Goal: Task Accomplishment & Management: Complete application form

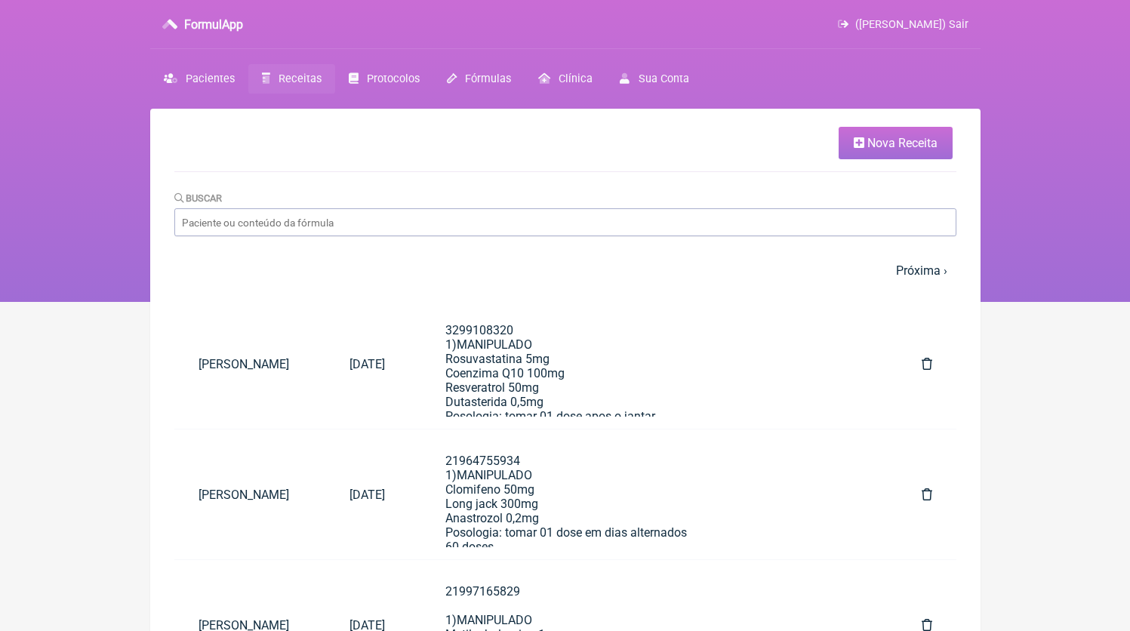
click at [869, 143] on span "Nova Receita" at bounding box center [903, 143] width 70 height 14
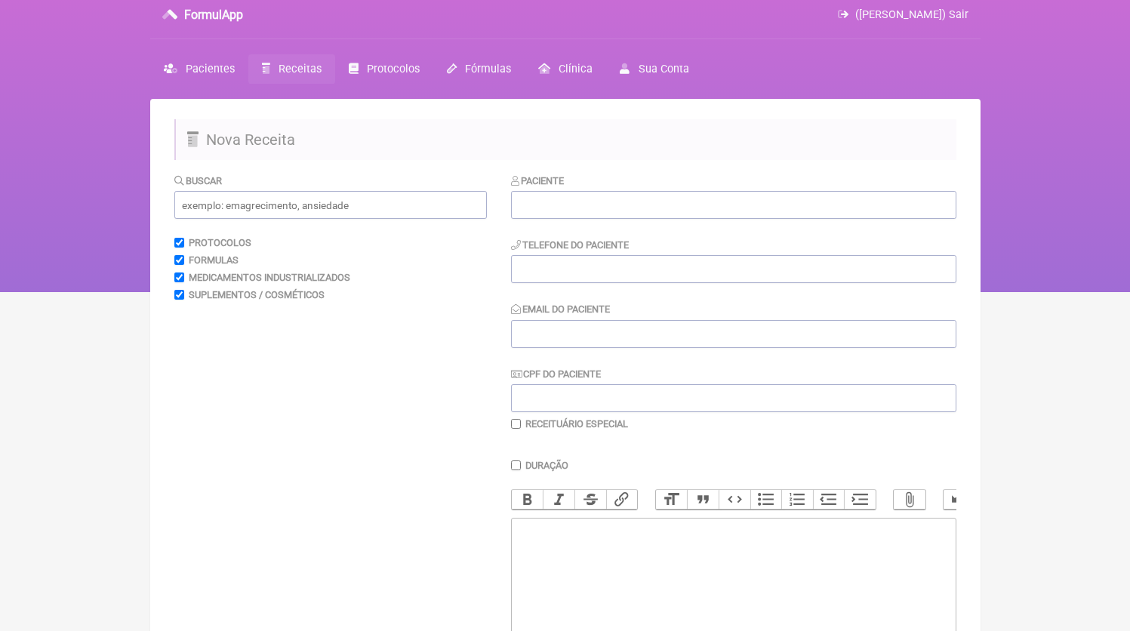
scroll to position [37, 0]
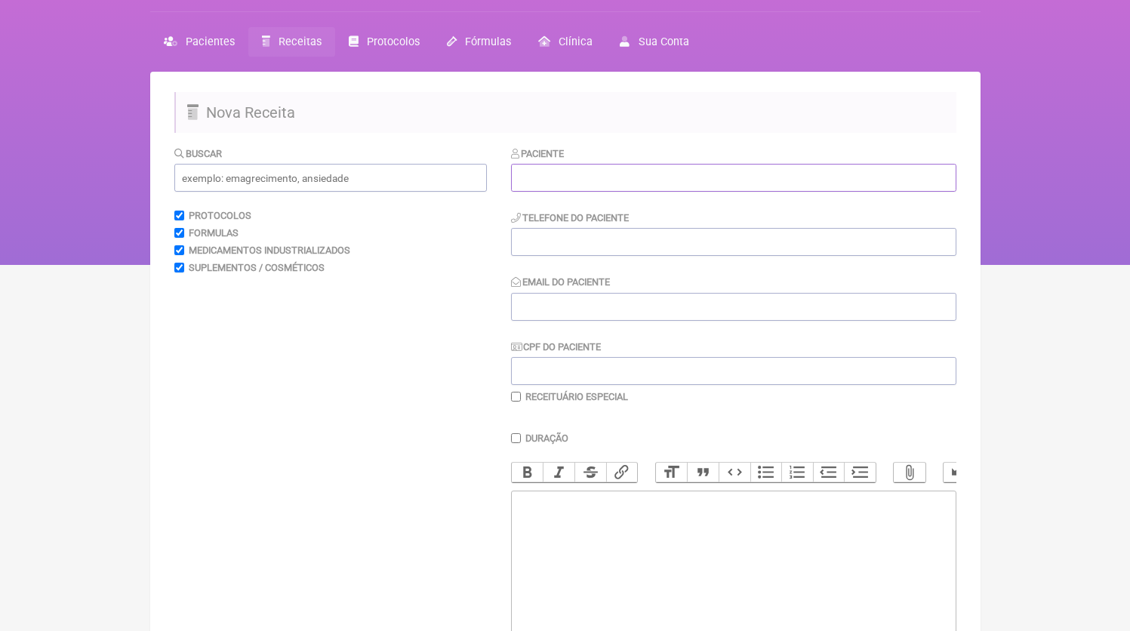
click at [585, 177] on input "text" at bounding box center [734, 178] width 446 height 28
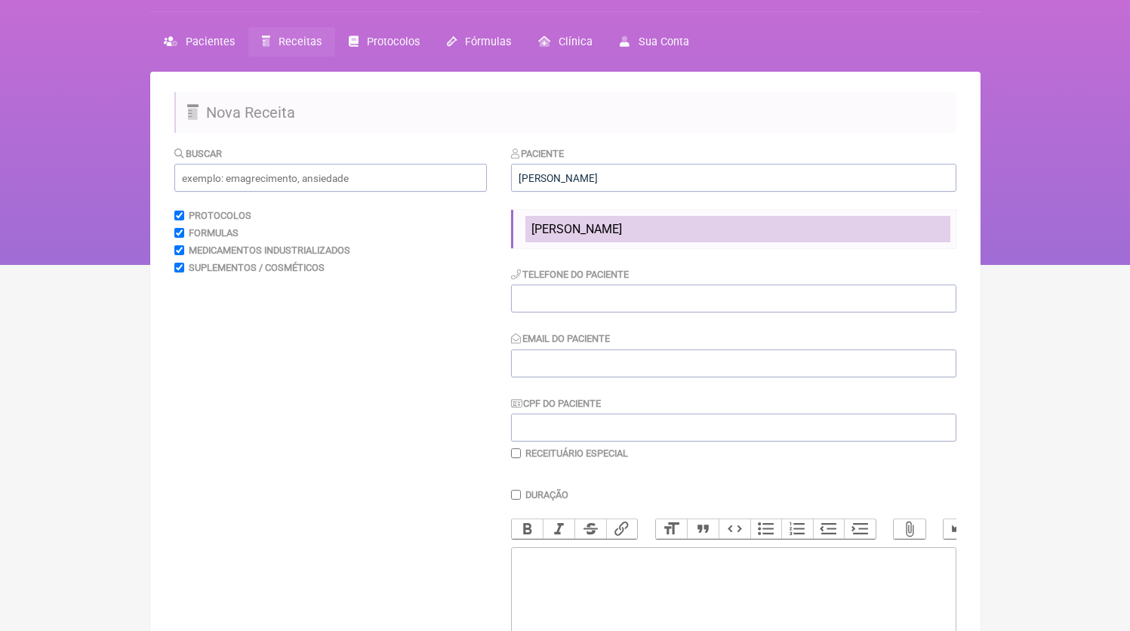
click at [639, 223] on li "[PERSON_NAME]" at bounding box center [738, 229] width 425 height 26
type input "[PERSON_NAME]"
type input "21992439525"
type input "[EMAIL_ADDRESS][DOMAIN_NAME]"
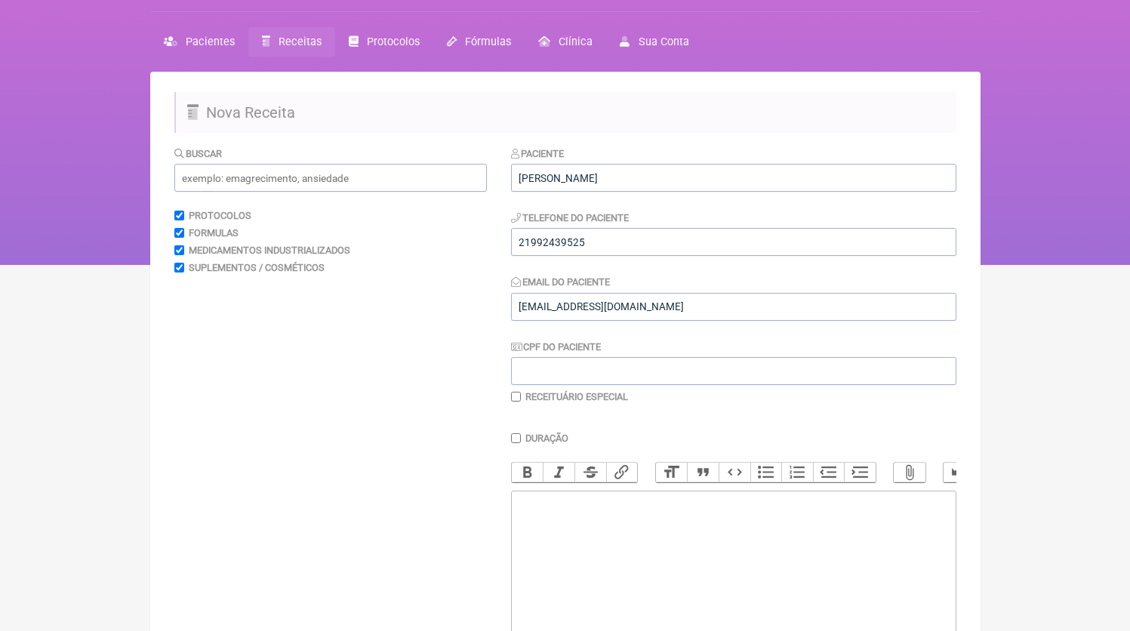
scroll to position [199, 0]
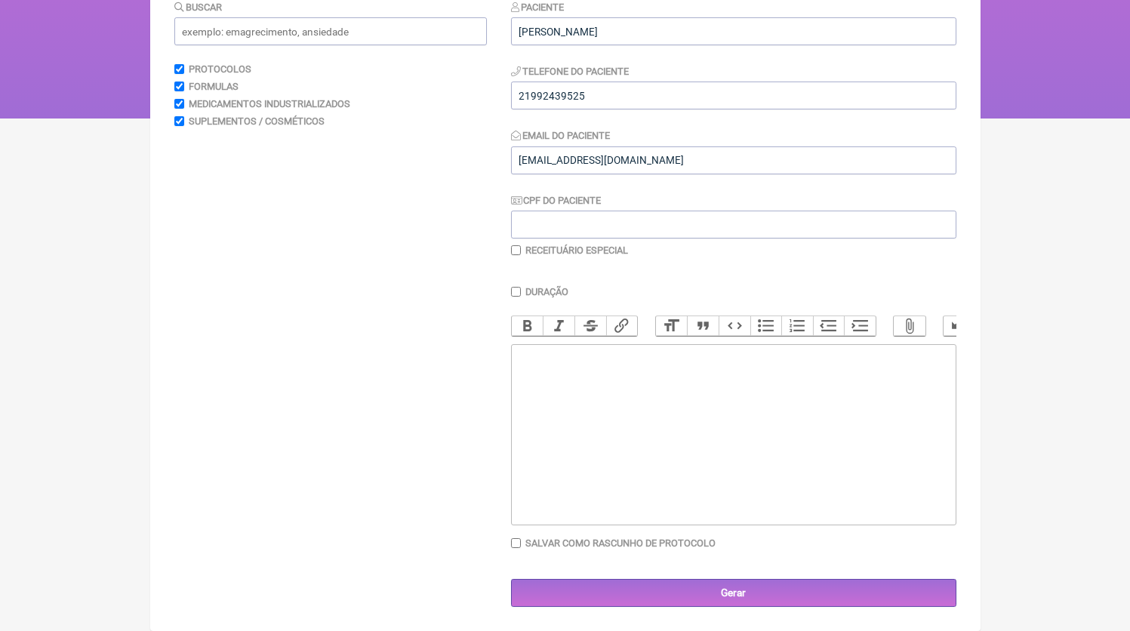
click at [625, 399] on trix-editor at bounding box center [734, 434] width 446 height 181
paste trix-editor "<div>21992439525<br>1)MANIPULADO<br>Vitamina D3 10.000UI<br>Vitamina K2 120mcg<…"
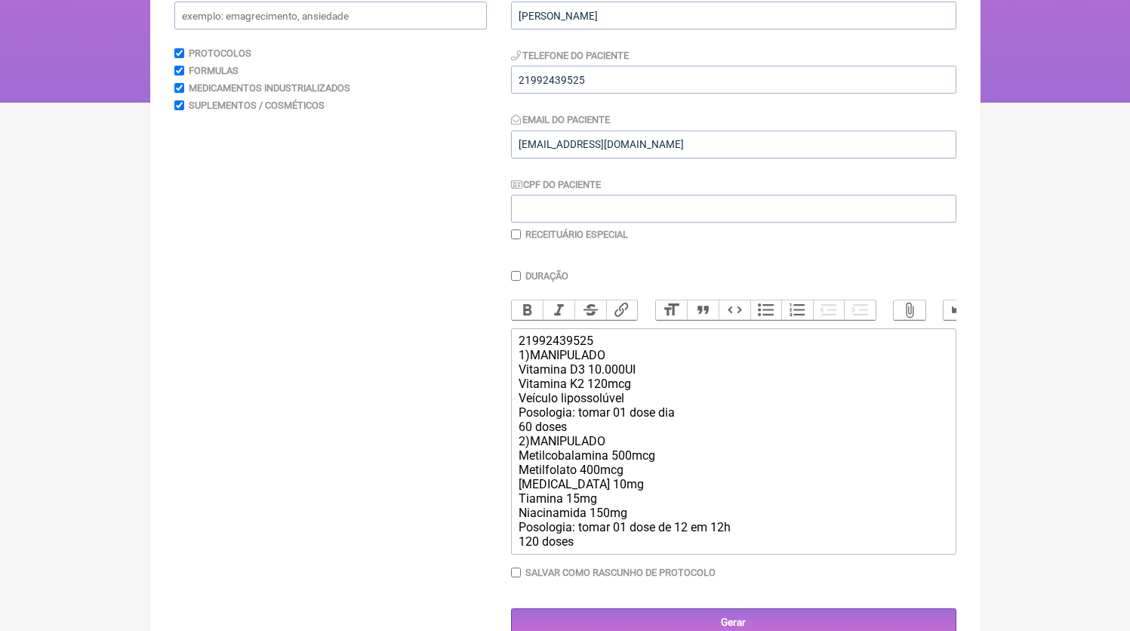
click at [590, 442] on div "21992439525 1)MANIPULADO Vitamina D3 10.000UI Vitamina K2 120mcg Veículo liposs…" at bounding box center [733, 441] width 429 height 215
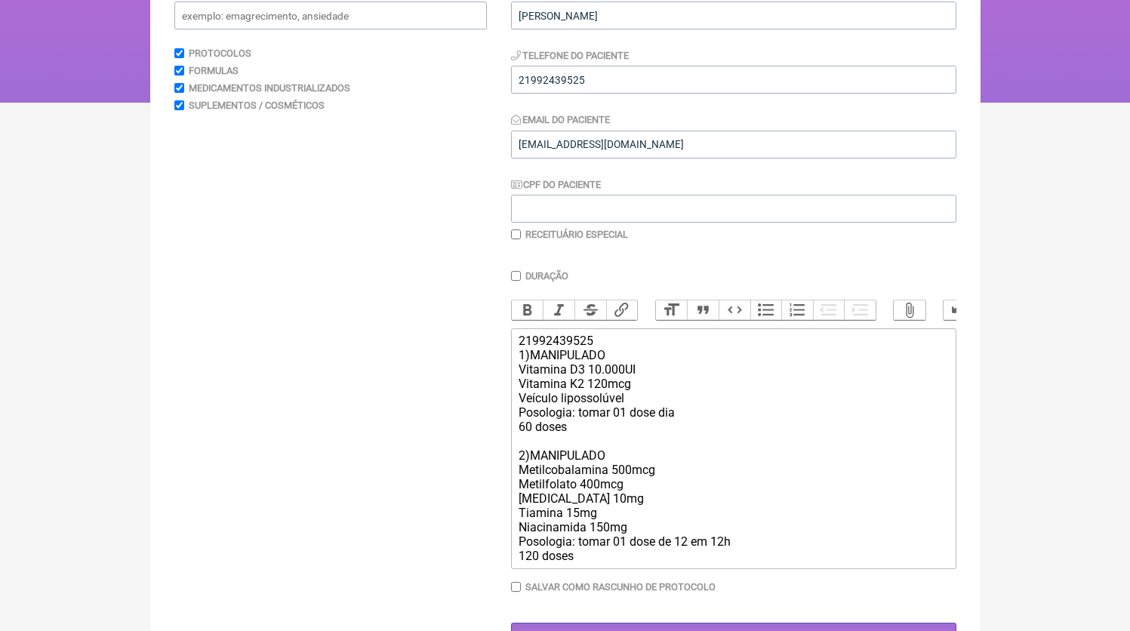
click at [591, 563] on div "21992439525 1)MANIPULADO Vitamina D3 10.000UI Vitamina K2 120mcg Veículo liposs…" at bounding box center [733, 449] width 429 height 230
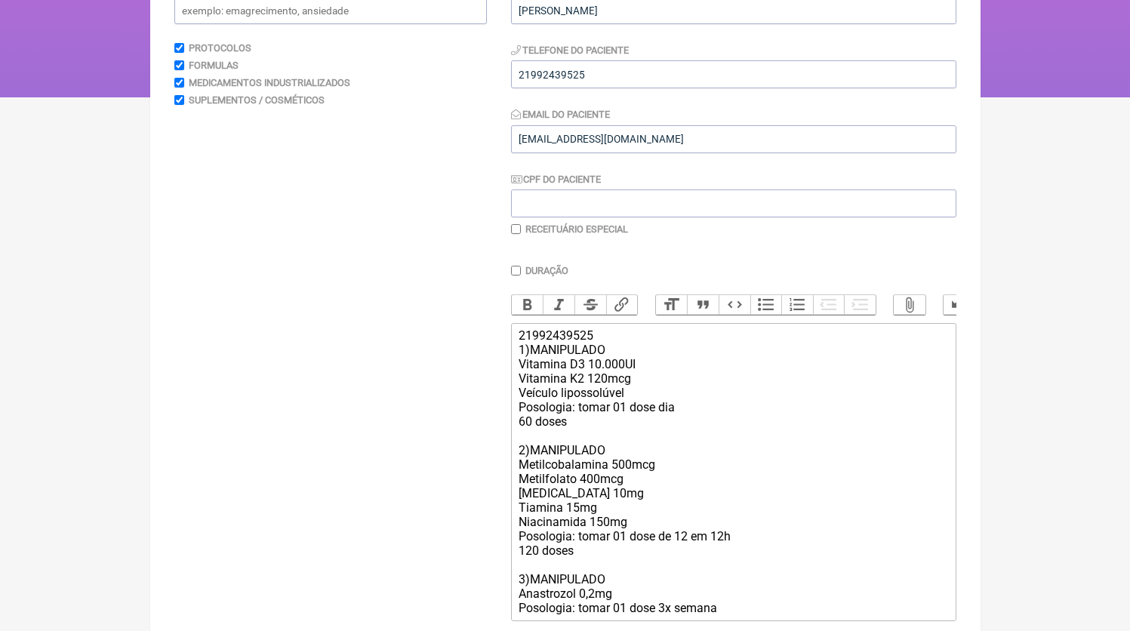
scroll to position [219, 0]
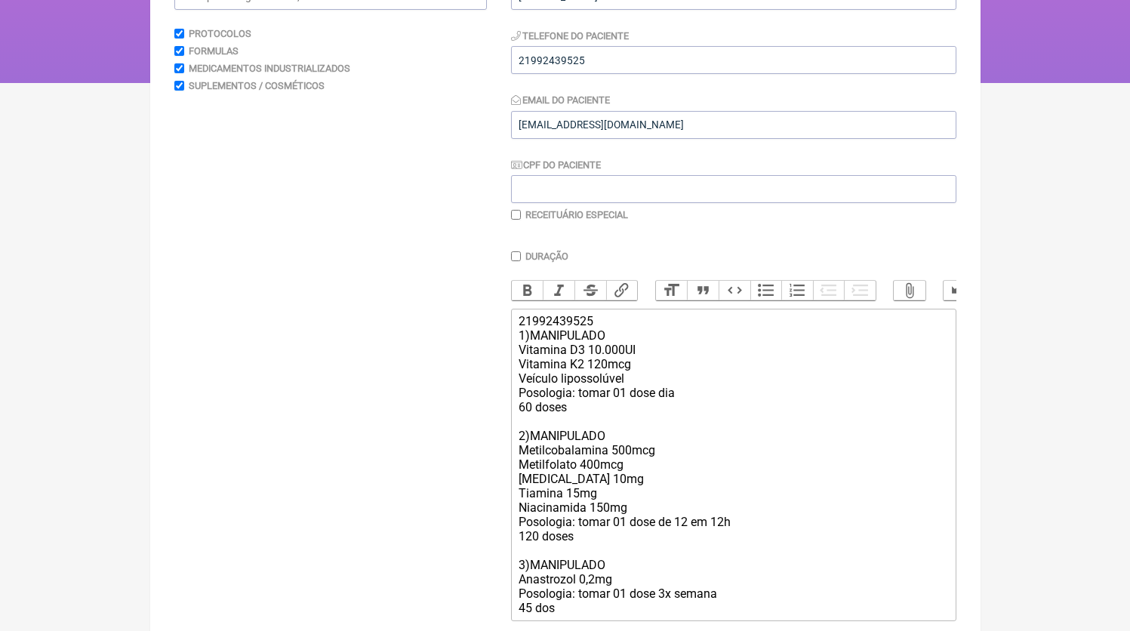
type trix-editor "<div>21992439525<br>1)MANIPULADO<br>Vitamina D3 10.000UI<br>Vitamina K2 120mcg<…"
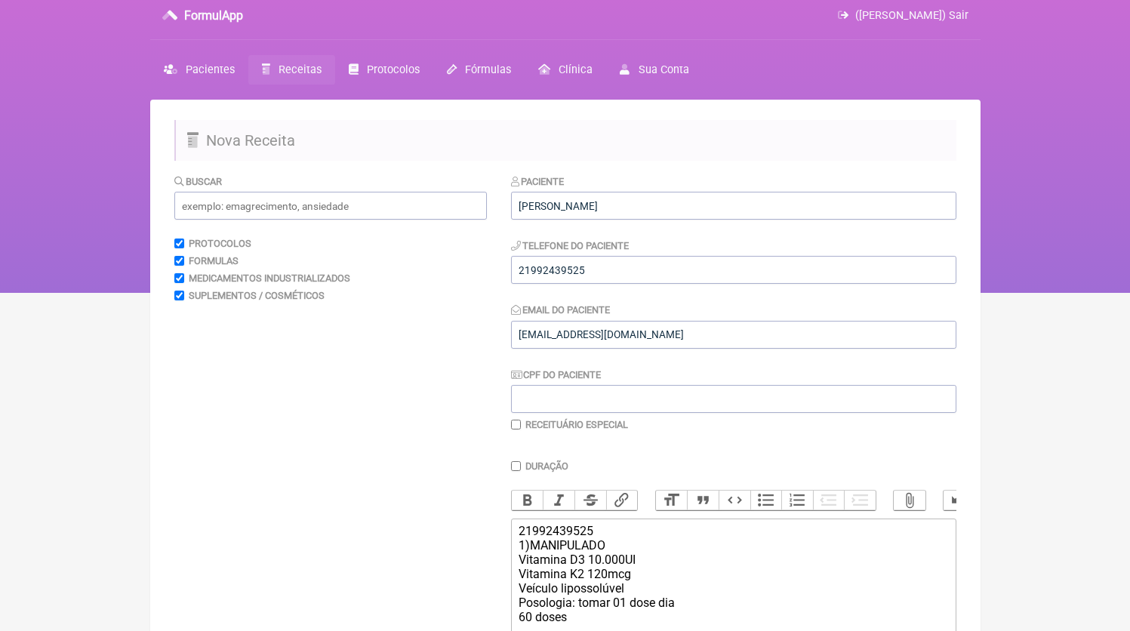
scroll to position [331, 0]
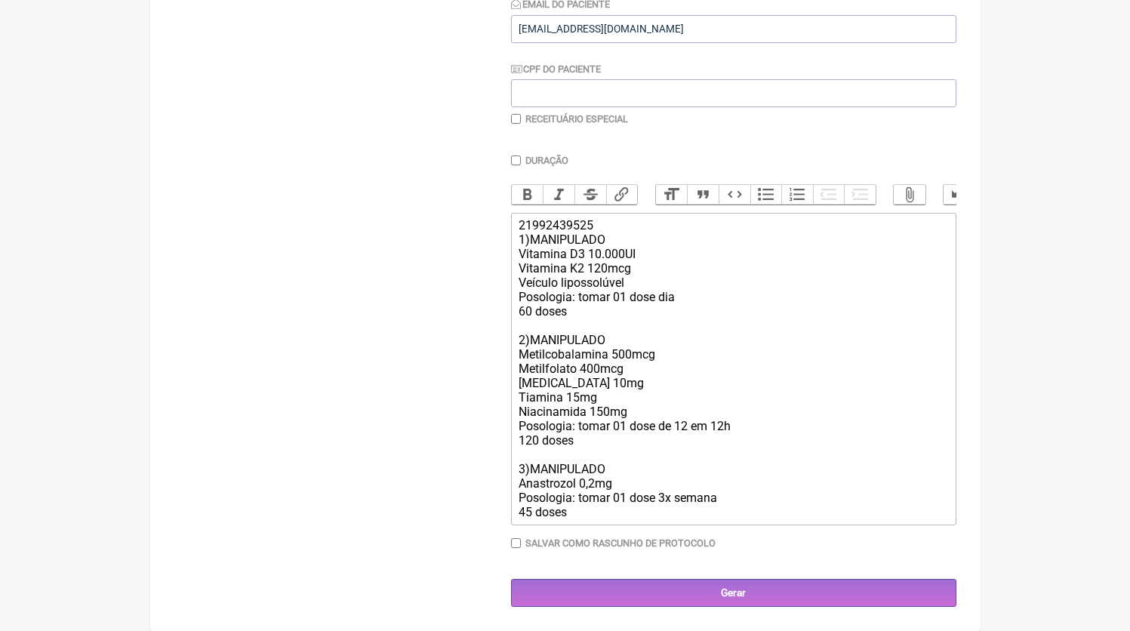
click at [689, 610] on main "Nova Receita [GEOGRAPHIC_DATA] Protocolos Formulas Medicamentos Industrializado…" at bounding box center [565, 212] width 831 height 837
click at [726, 609] on main "Nova Receita [GEOGRAPHIC_DATA] Protocolos Formulas Medicamentos Industrializado…" at bounding box center [565, 212] width 831 height 837
drag, startPoint x: 723, startPoint y: 599, endPoint x: 640, endPoint y: 452, distance: 169.1
click at [724, 599] on input "Gerar" at bounding box center [734, 593] width 446 height 28
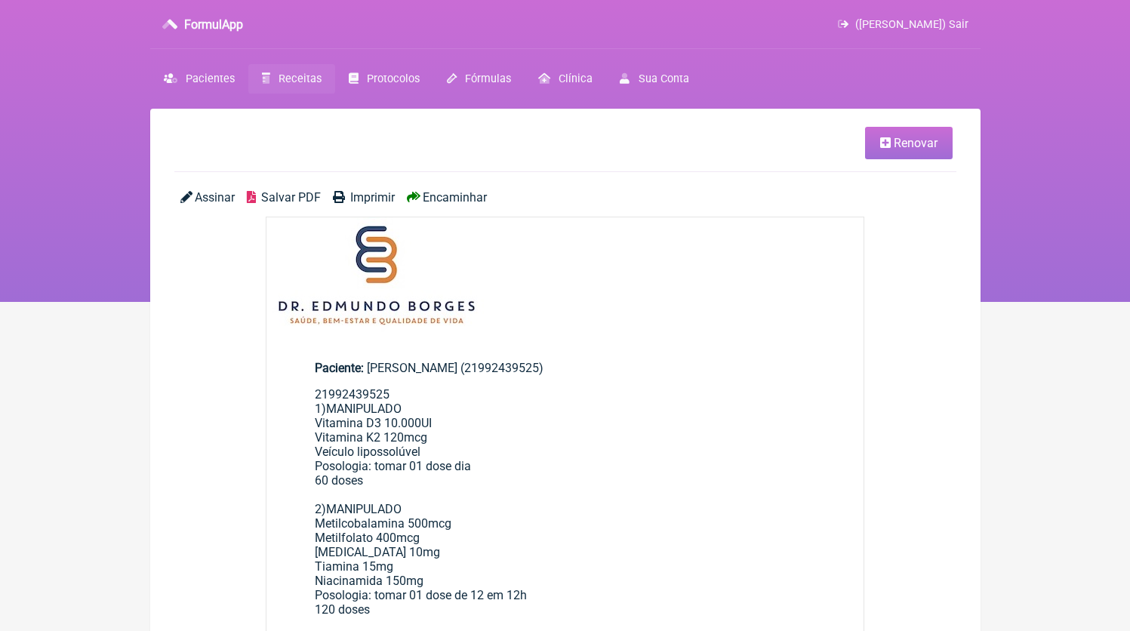
click at [284, 86] on link "Receitas" at bounding box center [291, 78] width 87 height 29
